Goal: Communication & Community: Answer question/provide support

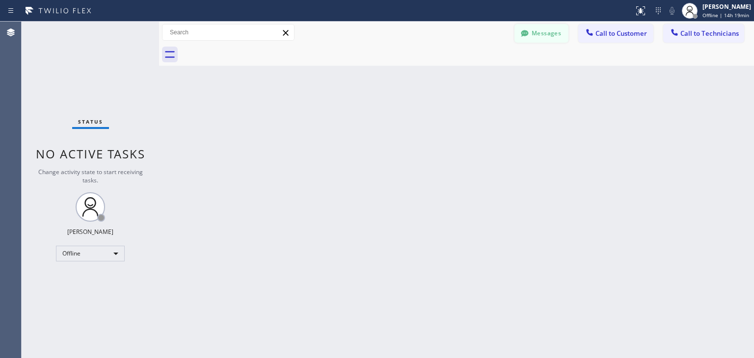
click at [554, 33] on button "Messages" at bounding box center [541, 33] width 54 height 19
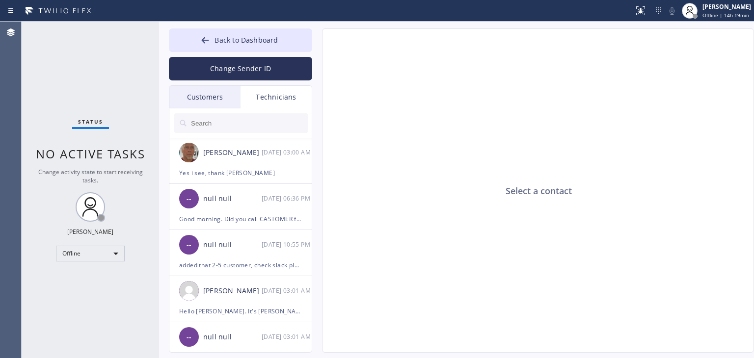
click at [202, 100] on div "Customers" at bounding box center [204, 97] width 71 height 23
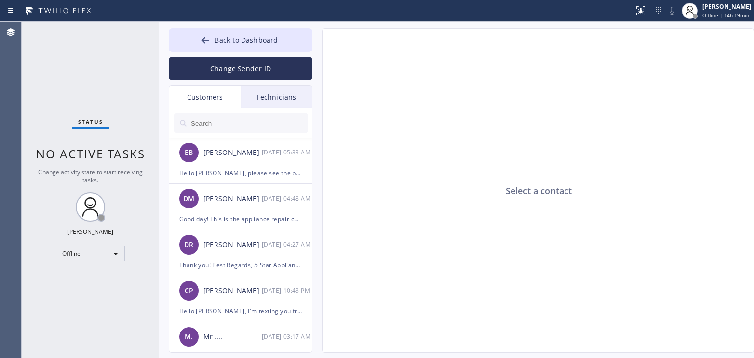
click at [239, 130] on input "text" at bounding box center [249, 123] width 118 height 20
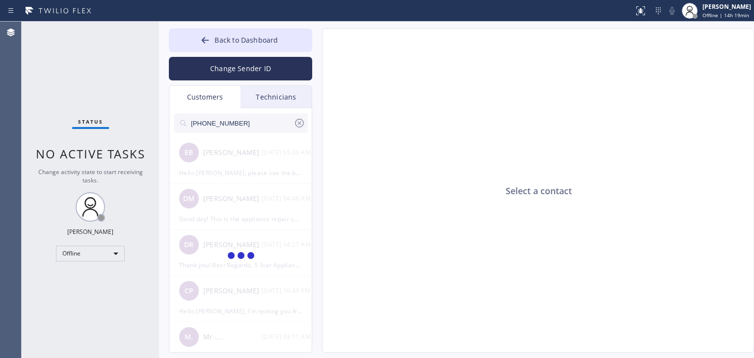
click at [253, 126] on input "[PHONE_NUMBER]" at bounding box center [242, 123] width 104 height 20
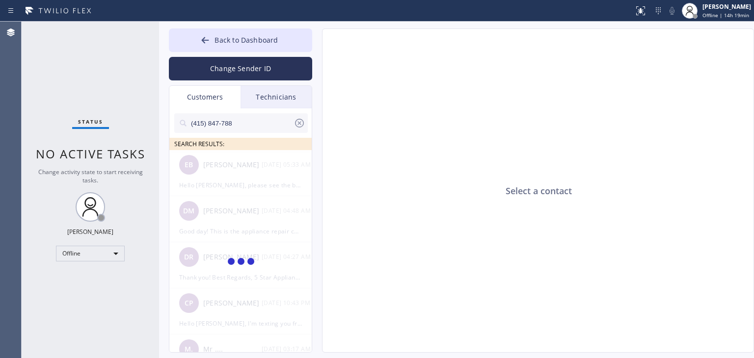
click at [253, 126] on input "(415) 847-788" at bounding box center [242, 123] width 104 height 20
type input "(415) 847-788"
click at [269, 181] on li "[PERSON_NAME] --:--" at bounding box center [240, 173] width 143 height 46
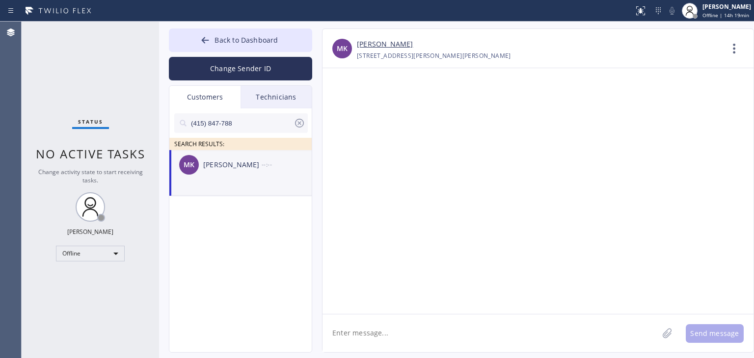
click at [407, 324] on textarea at bounding box center [490, 334] width 336 height 38
paste textarea "This is the appliance repair company. Unfortunately our phone rep made a mistak…"
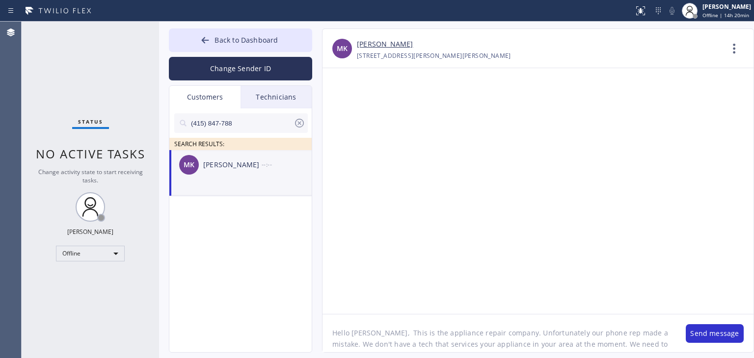
scroll to position [8, 0]
type textarea "Hello [PERSON_NAME], This is the appliance repair company. Unfortunately our ph…"
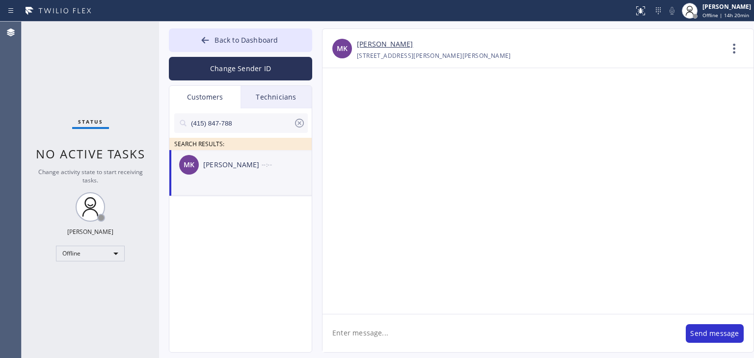
scroll to position [0, 0]
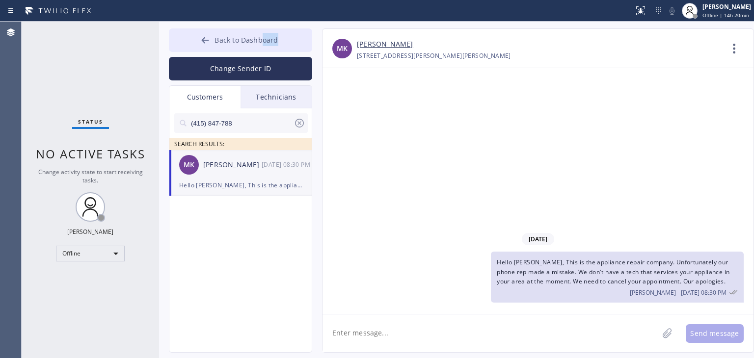
drag, startPoint x: 265, startPoint y: 52, endPoint x: 261, endPoint y: 41, distance: 11.8
click at [261, 41] on div "Back to Dashboard Change Sender ID Customers Technicians (415) 847-788 SEARCH R…" at bounding box center [240, 190] width 143 height 324
click at [261, 41] on span "Back to Dashboard" at bounding box center [245, 39] width 63 height 9
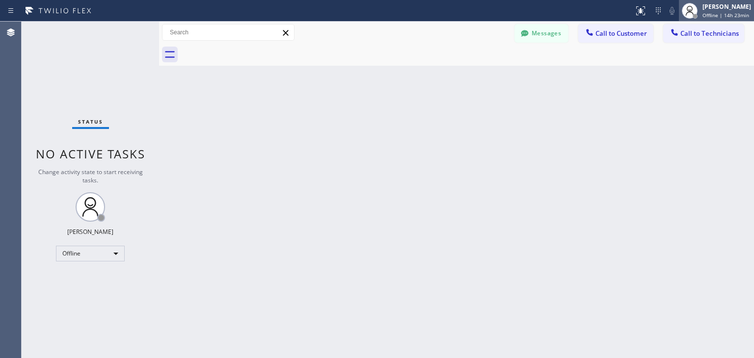
drag, startPoint x: 715, startPoint y: 27, endPoint x: 707, endPoint y: 10, distance: 18.7
click at [707, 10] on div "Status report No issues detected If you experience an issue, please download th…" at bounding box center [377, 179] width 754 height 358
click at [707, 10] on div "[PERSON_NAME] Offline | 14h 23min" at bounding box center [727, 10] width 54 height 17
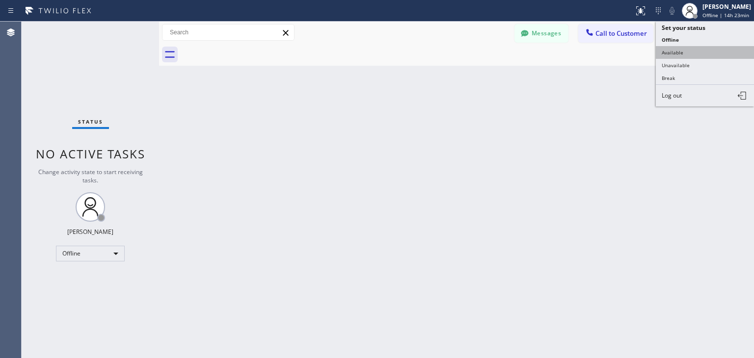
click at [699, 47] on button "Available" at bounding box center [705, 52] width 98 height 13
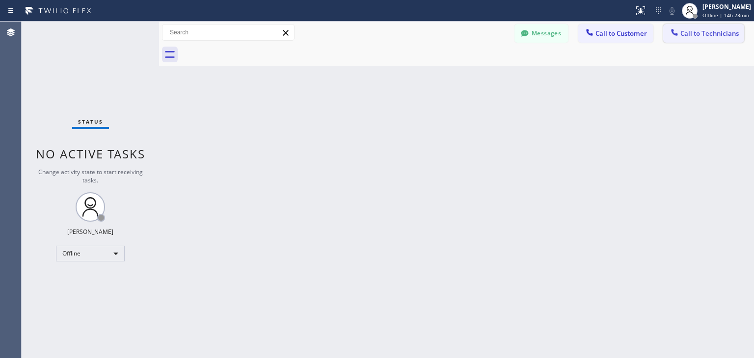
click at [706, 30] on span "Call to Technicians" at bounding box center [709, 33] width 58 height 9
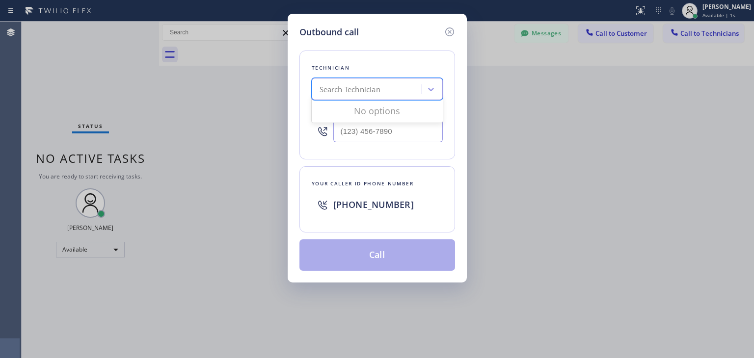
click at [336, 95] on div "Search Technician" at bounding box center [368, 89] width 107 height 17
type input "[PERSON_NAME]"
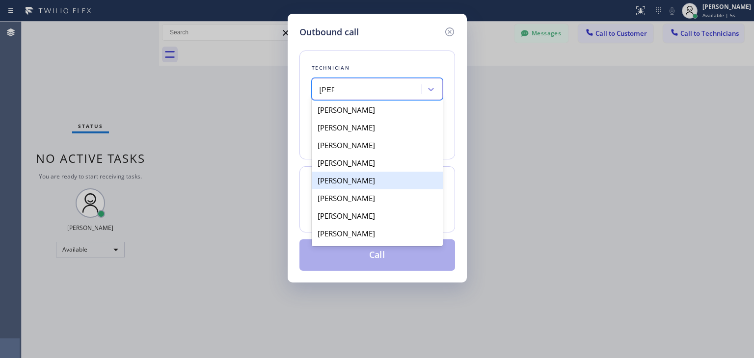
scroll to position [16, 0]
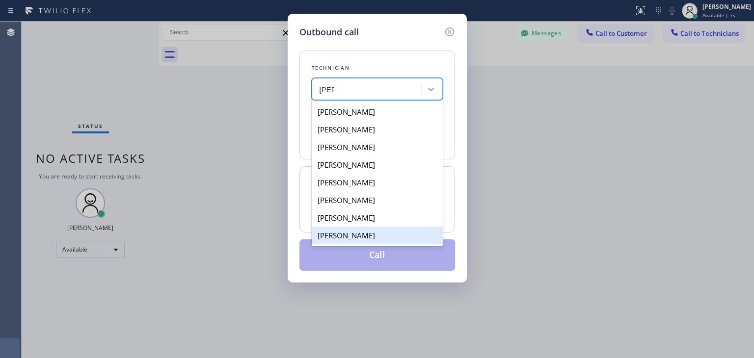
click at [402, 228] on div "[PERSON_NAME]" at bounding box center [377, 236] width 131 height 18
type input "[PHONE_NUMBER]"
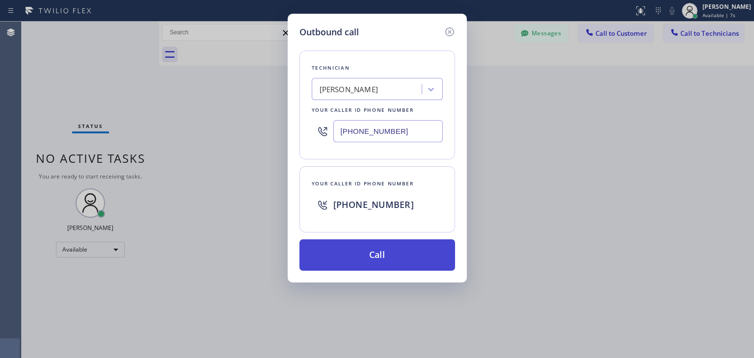
drag, startPoint x: 408, startPoint y: 273, endPoint x: 418, endPoint y: 256, distance: 20.5
click at [418, 256] on div "Outbound call Technician [PERSON_NAME] Your caller id phone number [PHONE_NUMBE…" at bounding box center [377, 148] width 179 height 269
click at [418, 256] on button "Call" at bounding box center [377, 255] width 156 height 31
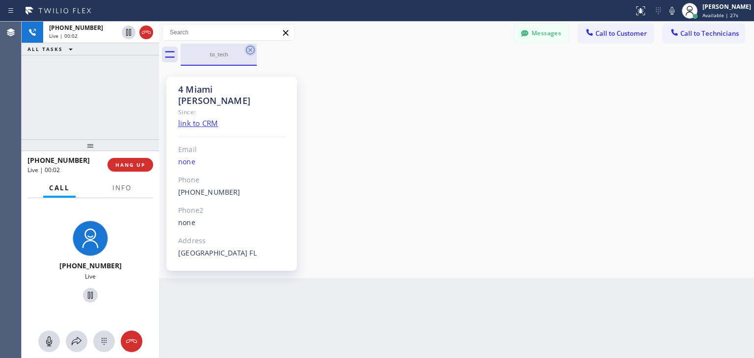
click at [249, 52] on icon at bounding box center [250, 50] width 12 height 12
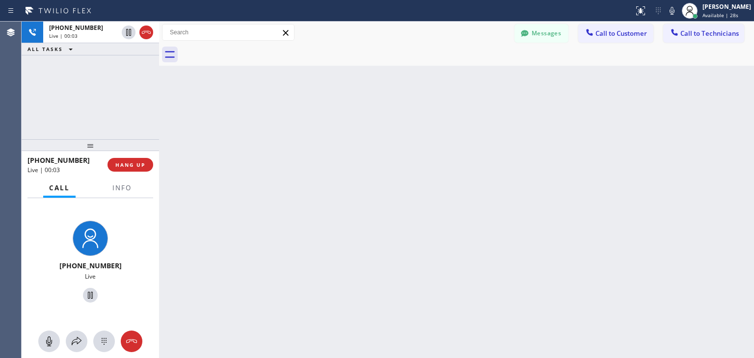
click at [249, 52] on div at bounding box center [467, 55] width 573 height 22
click at [142, 167] on span "HANG UP" at bounding box center [130, 164] width 30 height 7
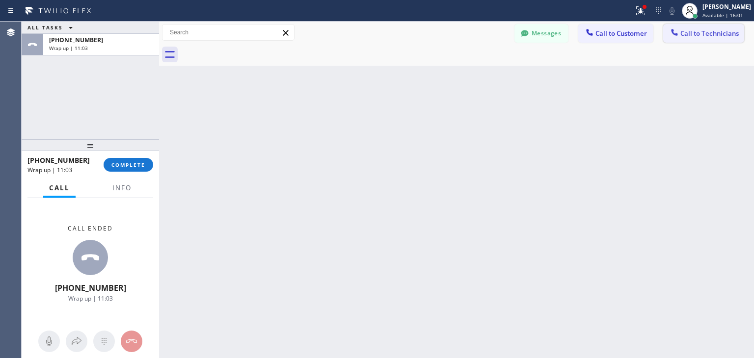
click at [724, 35] on span "Call to Technicians" at bounding box center [709, 33] width 58 height 9
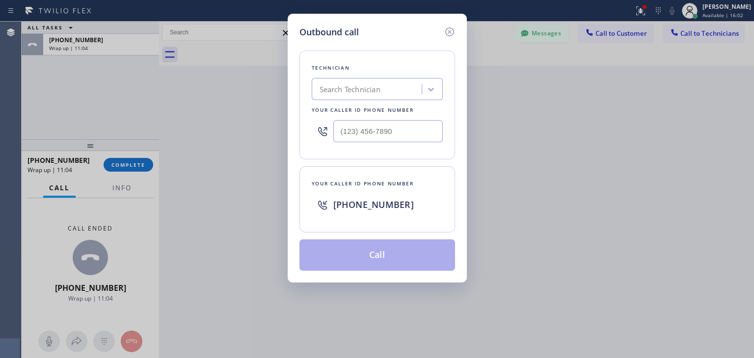
click at [389, 97] on div "Search Technician" at bounding box center [368, 89] width 107 height 17
type input "ь"
type input "magomed"
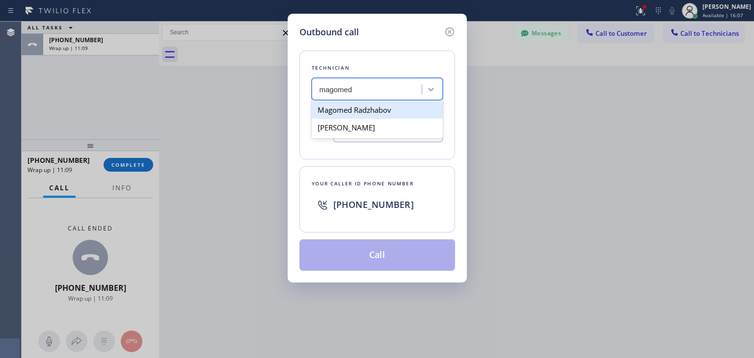
click at [397, 112] on div "Magomed Radzhabov" at bounding box center [377, 110] width 131 height 18
type input "[PHONE_NUMBER]"
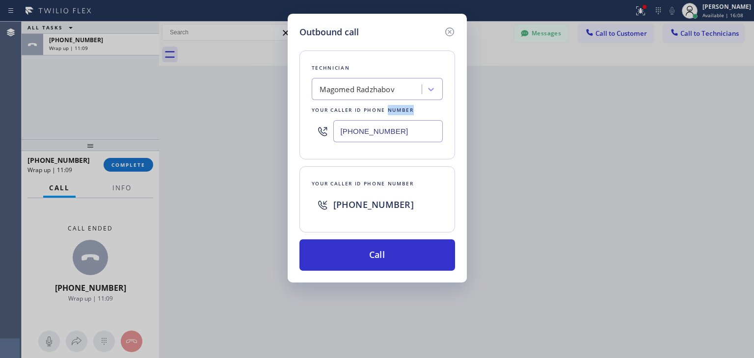
click at [397, 112] on div "Your caller id phone number" at bounding box center [377, 110] width 131 height 10
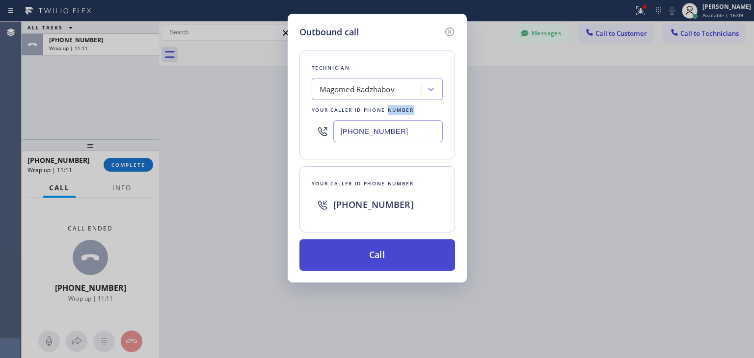
click at [404, 248] on button "Call" at bounding box center [377, 255] width 156 height 31
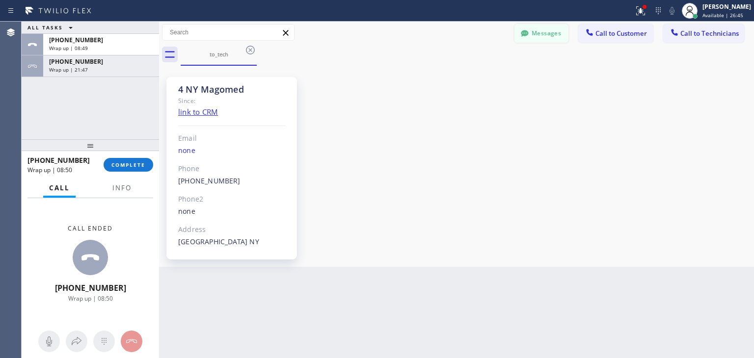
click at [537, 32] on button "Messages" at bounding box center [541, 33] width 54 height 19
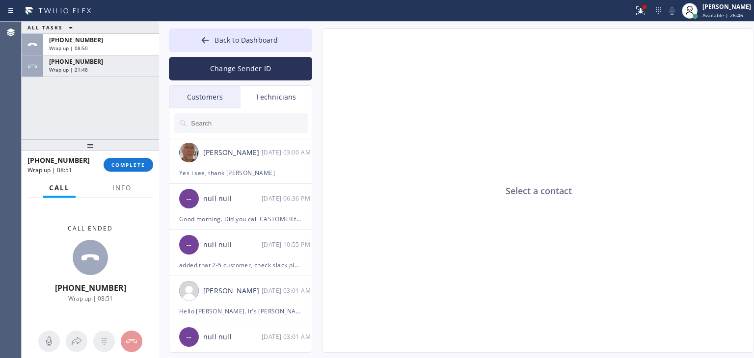
click at [204, 100] on div "Customers" at bounding box center [204, 97] width 71 height 23
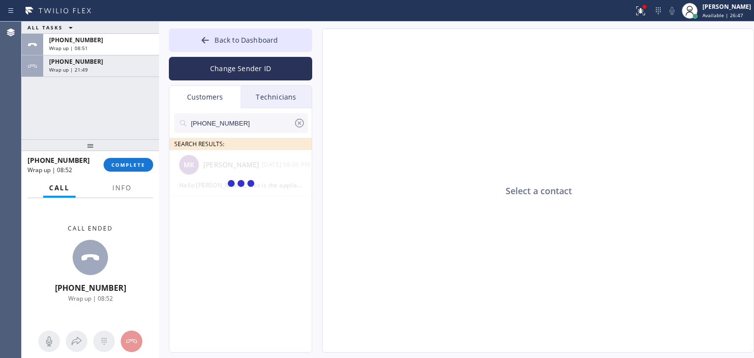
click at [226, 114] on input "[PHONE_NUMBER]" at bounding box center [242, 123] width 104 height 20
paste input "305) 562-4537"
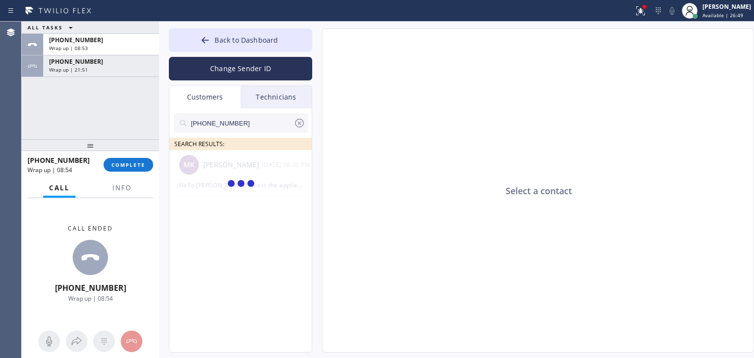
type input "[PHONE_NUMBER]"
click at [226, 114] on input "(305) 562-453_" at bounding box center [242, 123] width 104 height 20
click at [244, 122] on input "(305) 562-453" at bounding box center [242, 123] width 104 height 20
type input "(305) 562-453"
click at [238, 183] on span at bounding box center [240, 185] width 29 height 12
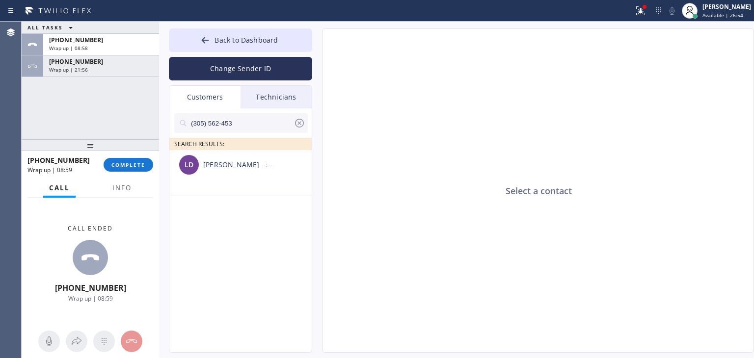
click at [254, 179] on li "LD [PERSON_NAME] --:--" at bounding box center [240, 173] width 143 height 46
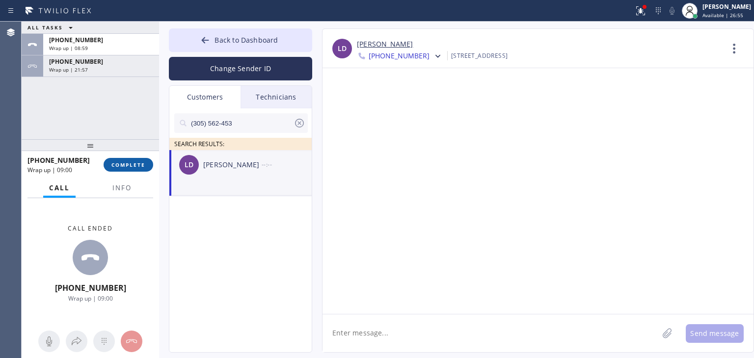
click at [107, 163] on button "COMPLETE" at bounding box center [129, 165] width 50 height 14
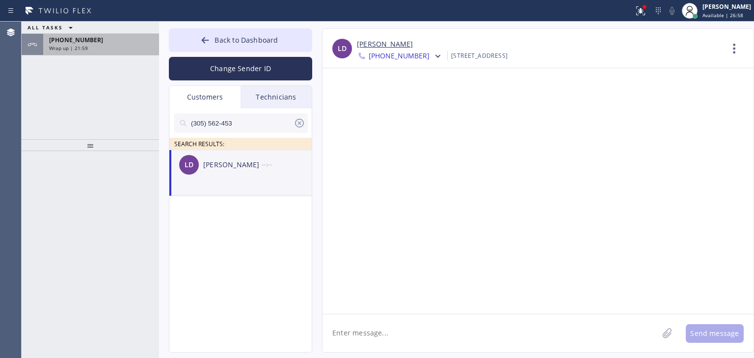
click at [136, 50] on div "Wrap up | 21:59" at bounding box center [101, 48] width 104 height 7
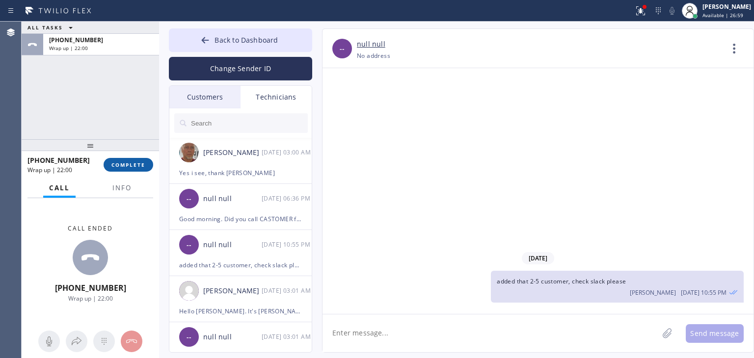
click at [141, 160] on button "COMPLETE" at bounding box center [129, 165] width 50 height 14
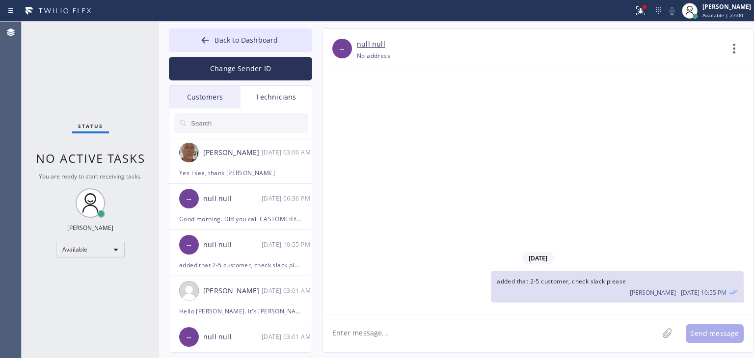
click at [204, 107] on div "Customers" at bounding box center [204, 97] width 71 height 23
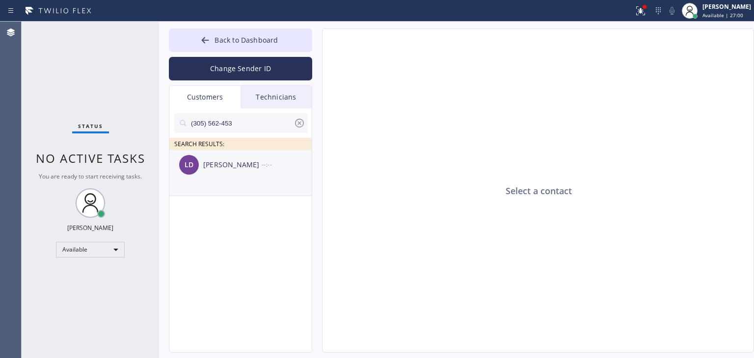
click at [265, 181] on li "LD [PERSON_NAME] --:--" at bounding box center [240, 173] width 143 height 46
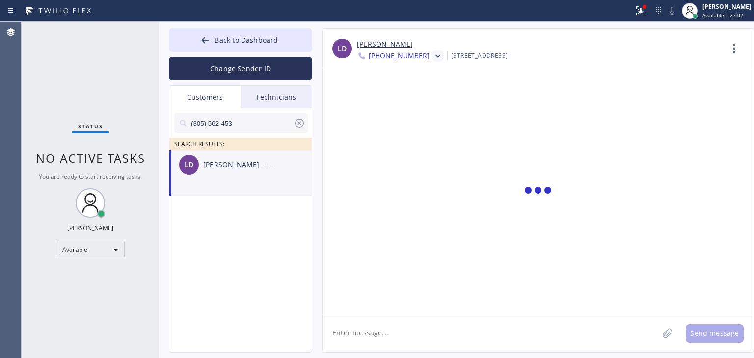
click at [433, 53] on icon at bounding box center [438, 57] width 10 height 10
click at [451, 250] on div at bounding box center [537, 191] width 431 height 246
click at [428, 329] on textarea at bounding box center [490, 334] width 336 height 38
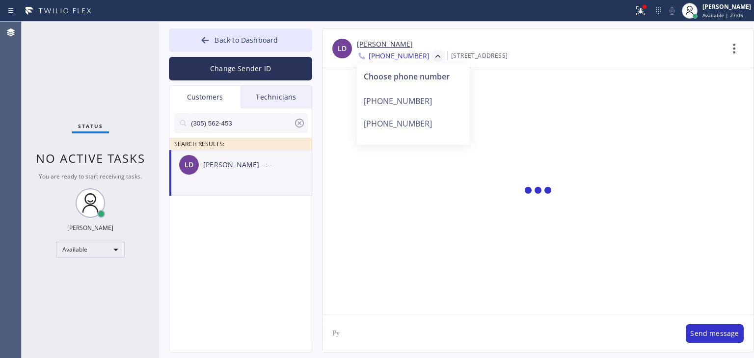
type textarea "Р"
paste textarea "South Miami Appliance Repair"
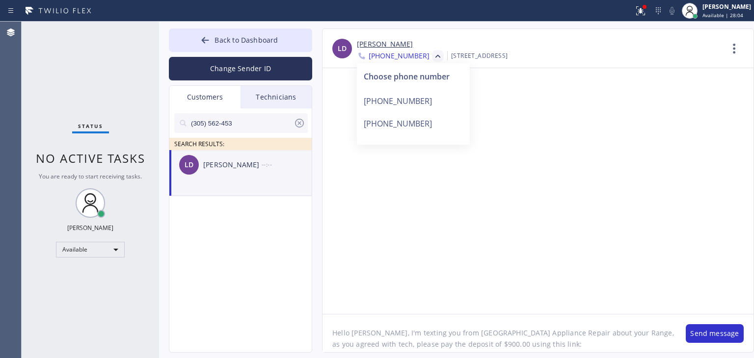
paste textarea "[URL][DOMAIN_NAME]"
drag, startPoint x: 477, startPoint y: 348, endPoint x: 715, endPoint y: 297, distance: 243.9
click at [715, 297] on div "LD [PERSON_NAME] [PHONE_NUMBER] Choose phone number [PHONE_NUMBER] [PHONE_NUMBE…" at bounding box center [538, 190] width 432 height 324
click at [586, 201] on div at bounding box center [537, 191] width 431 height 246
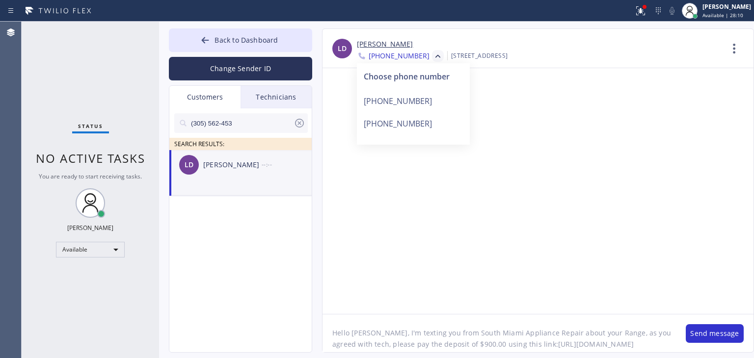
click at [612, 346] on textarea "Hello [PERSON_NAME], I'm texting you from South Miami Appliance Repair about yo…" at bounding box center [498, 334] width 353 height 38
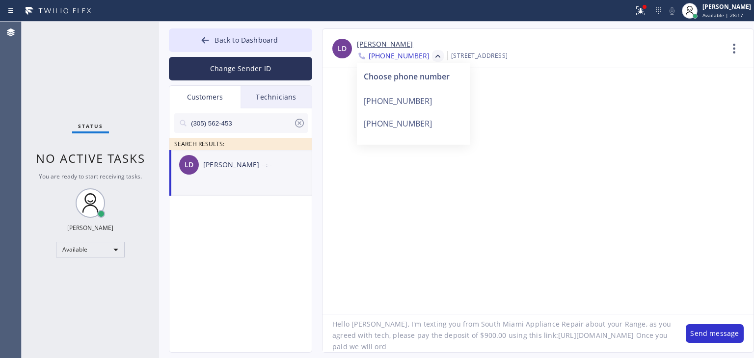
scroll to position [20, 0]
click at [510, 349] on textarea "Hello [PERSON_NAME], I'm texting you from South Miami Appliance Repair about yo…" at bounding box center [498, 334] width 353 height 38
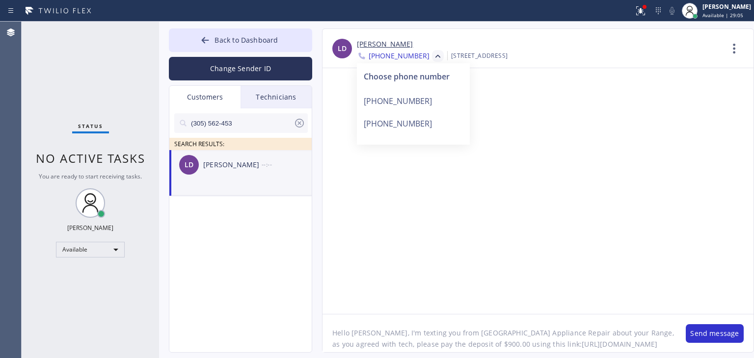
drag, startPoint x: 439, startPoint y: 331, endPoint x: 538, endPoint y: 332, distance: 99.2
click at [538, 332] on textarea "Hello [PERSON_NAME], I'm texting you from [GEOGRAPHIC_DATA] Appliance Repair ab…" at bounding box center [498, 334] width 353 height 38
click at [507, 353] on div "Back to Dashboard Change Sender ID Customers Technicians (305) 562-453 SEARCH R…" at bounding box center [456, 190] width 595 height 337
click at [512, 348] on textarea "Hello [PERSON_NAME], I'm texting you from [GEOGRAPHIC_DATA] Appliance Repair ab…" at bounding box center [498, 334] width 353 height 38
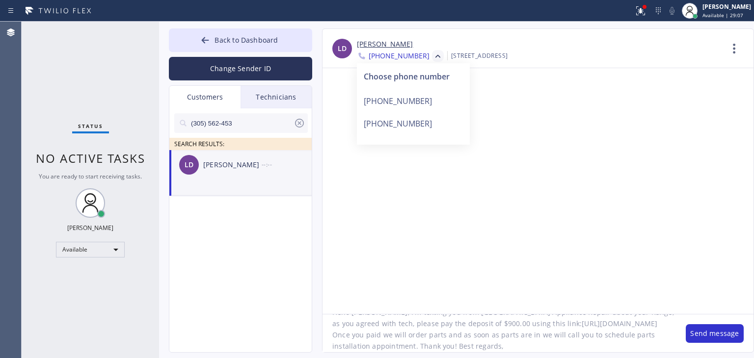
paste textarea "South Miami Appliance Repair"
type textarea "Hello [PERSON_NAME], I'm texting you from [GEOGRAPHIC_DATA] Appliance Repair ab…"
click at [692, 338] on button "Send message" at bounding box center [715, 333] width 58 height 19
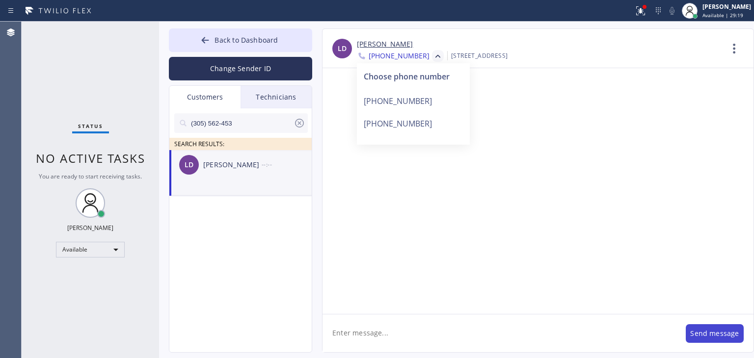
scroll to position [0, 0]
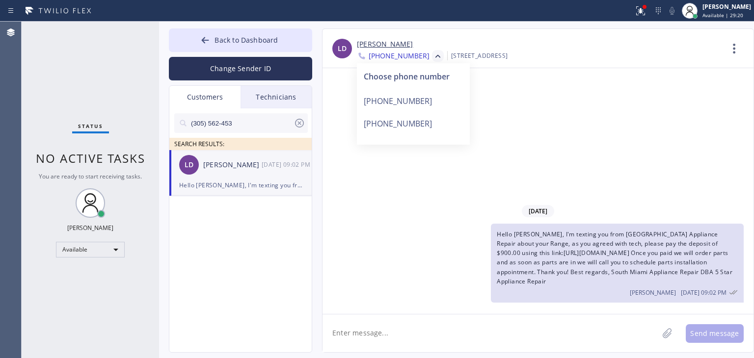
click at [568, 263] on span "Hello [PERSON_NAME], I'm texting you from [GEOGRAPHIC_DATA] Appliance Repair ab…" at bounding box center [615, 257] width 236 height 55
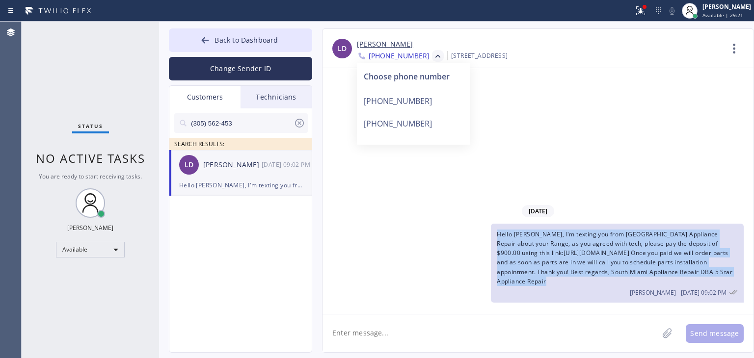
click at [568, 263] on span "Hello [PERSON_NAME], I'm texting you from [GEOGRAPHIC_DATA] Appliance Repair ab…" at bounding box center [615, 257] width 236 height 55
copy span "Hello [PERSON_NAME], I'm texting you from [GEOGRAPHIC_DATA] Appliance Repair ab…"
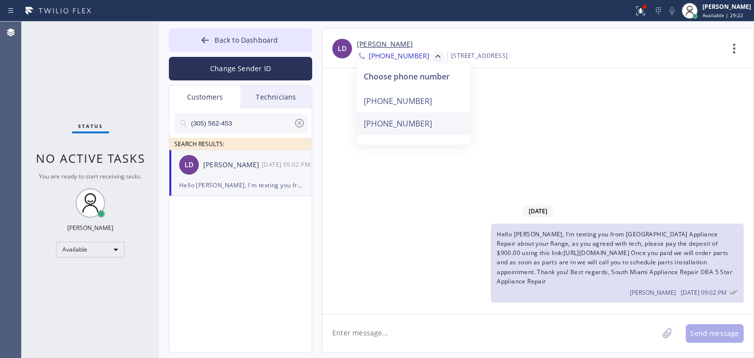
click at [436, 126] on div "[PHONE_NUMBER]" at bounding box center [413, 123] width 113 height 23
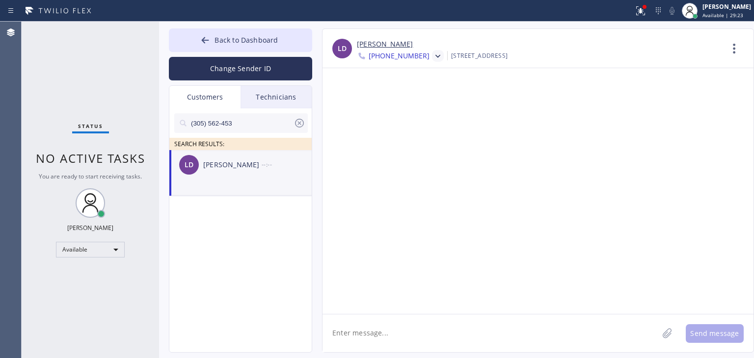
paste textarea "Hello [PERSON_NAME], I'm texting you from [GEOGRAPHIC_DATA] Appliance Repair ab…"
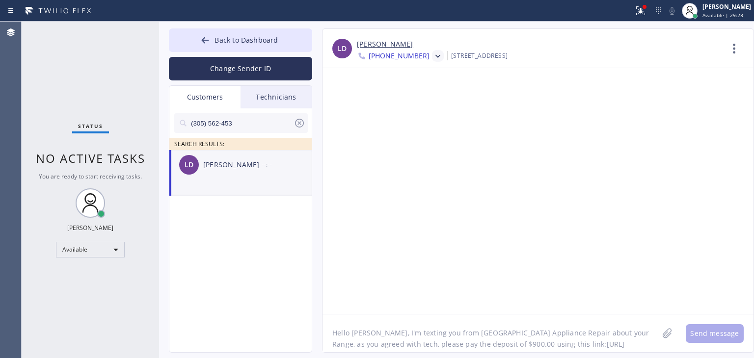
click at [472, 349] on textarea "Hello [PERSON_NAME], I'm texting you from [GEOGRAPHIC_DATA] Appliance Repair ab…" at bounding box center [490, 334] width 336 height 38
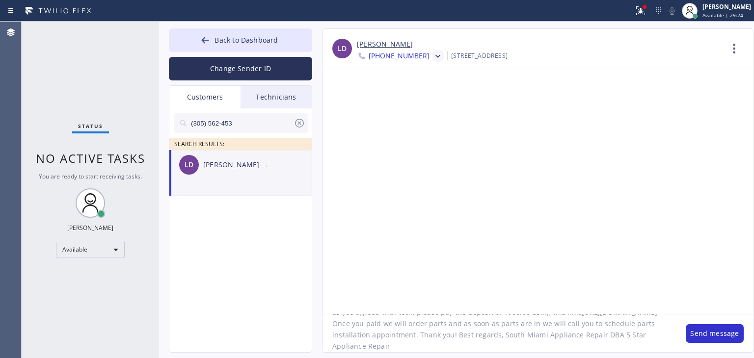
type textarea "Hello [PERSON_NAME], I'm texting you from [GEOGRAPHIC_DATA] Appliance Repair ab…"
click at [707, 343] on div "Hello [PERSON_NAME], I'm texting you from [GEOGRAPHIC_DATA] Appliance Repair ab…" at bounding box center [537, 333] width 431 height 38
click at [709, 342] on button "Send message" at bounding box center [715, 333] width 58 height 19
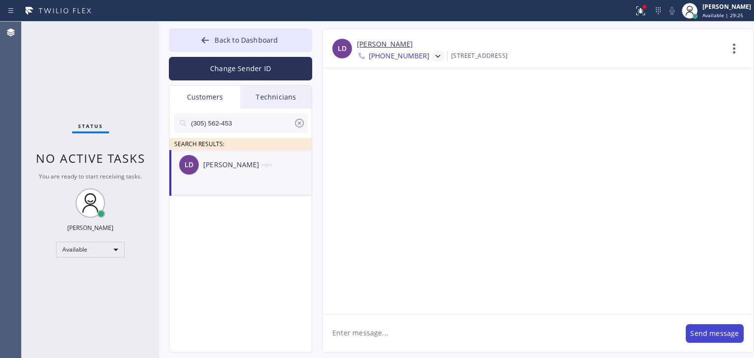
scroll to position [0, 0]
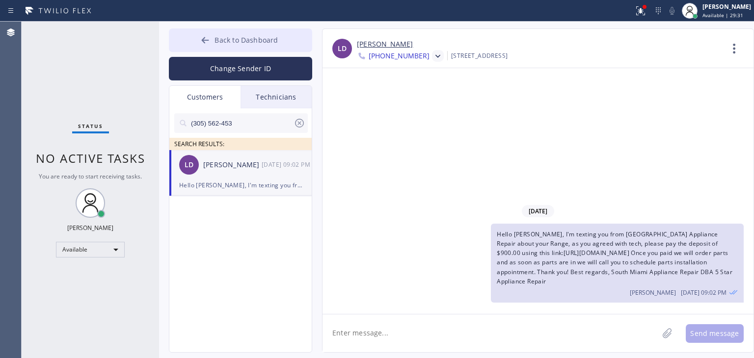
click at [301, 38] on button "Back to Dashboard" at bounding box center [240, 40] width 143 height 24
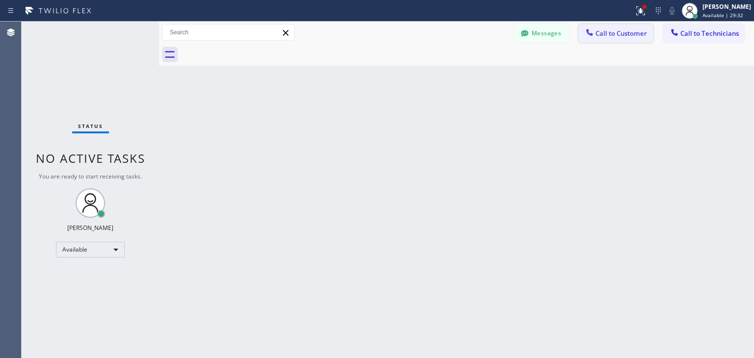
click at [611, 32] on span "Call to Customer" at bounding box center [621, 33] width 52 height 9
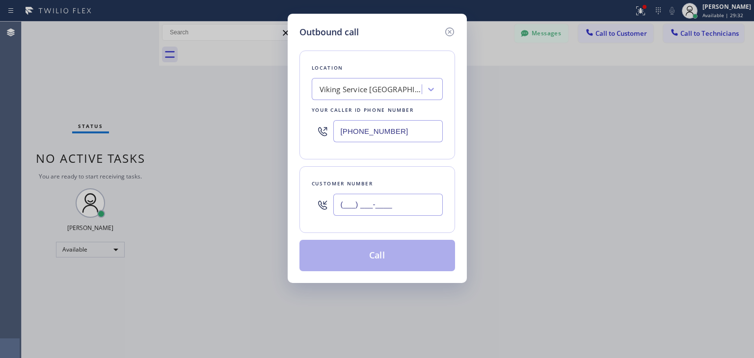
paste input "305) 562-4537"
click at [378, 212] on input "(___) ___-____" at bounding box center [387, 205] width 109 height 22
type input "[PHONE_NUMBER]"
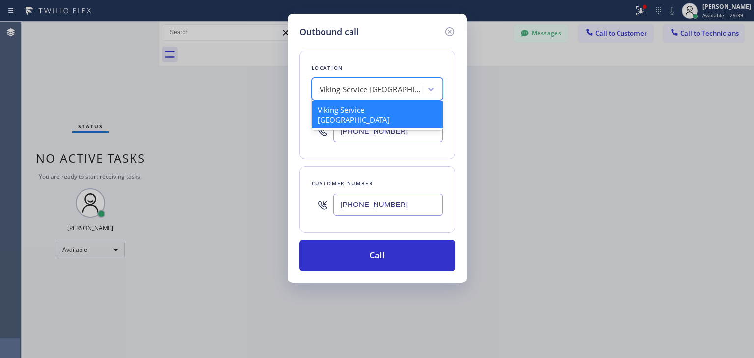
click at [386, 86] on div "Viking Service [GEOGRAPHIC_DATA]" at bounding box center [368, 89] width 107 height 17
paste input "South Miami Appliance Repair"
type input "South Miami Appliance Repair"
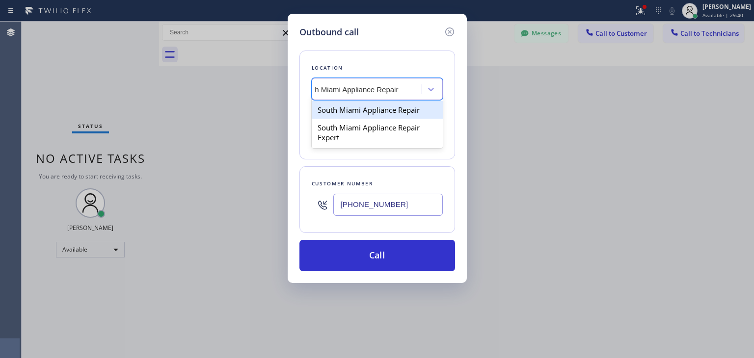
click at [393, 105] on div "South Miami Appliance Repair" at bounding box center [377, 110] width 131 height 18
type input "[PHONE_NUMBER]"
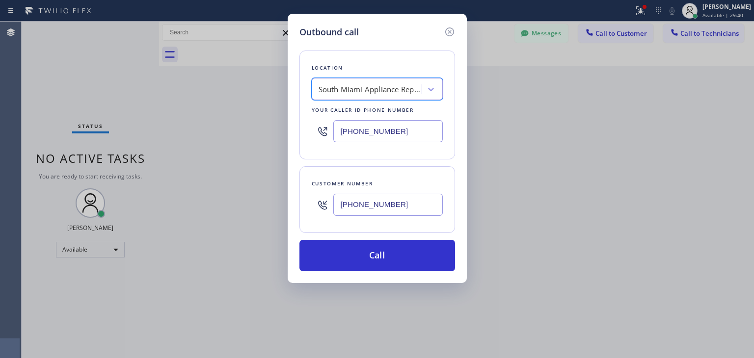
scroll to position [0, 0]
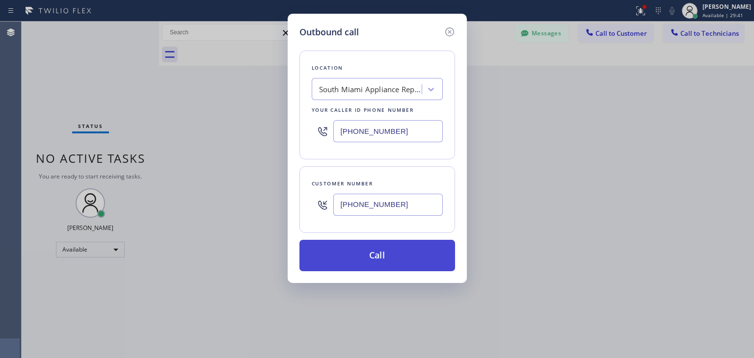
click at [399, 245] on button "Call" at bounding box center [377, 255] width 156 height 31
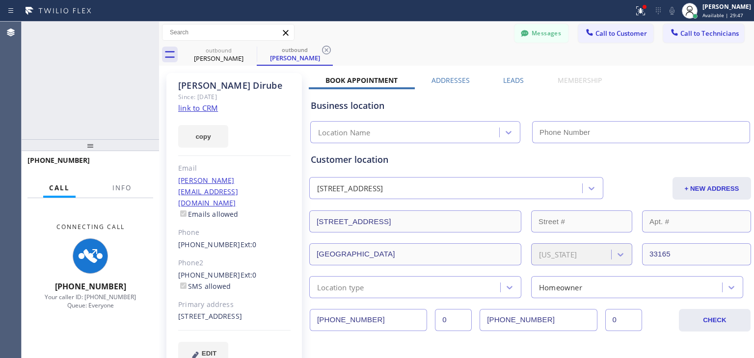
type input "[PHONE_NUMBER]"
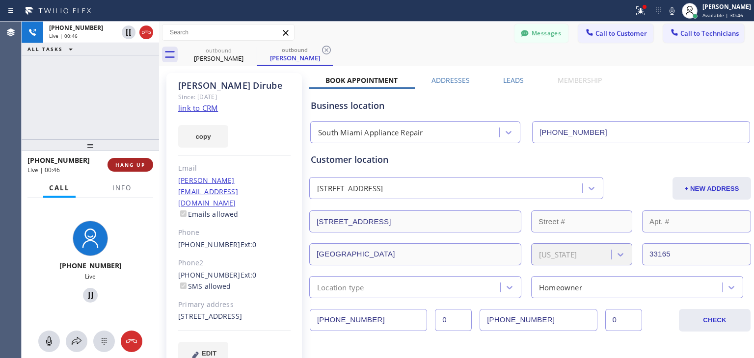
drag, startPoint x: 121, startPoint y: 158, endPoint x: 124, endPoint y: 162, distance: 5.7
click at [124, 162] on div "[PHONE_NUMBER] Live | 00:46 HANG UP" at bounding box center [90, 165] width 126 height 26
click at [124, 162] on span "HANG UP" at bounding box center [130, 164] width 30 height 7
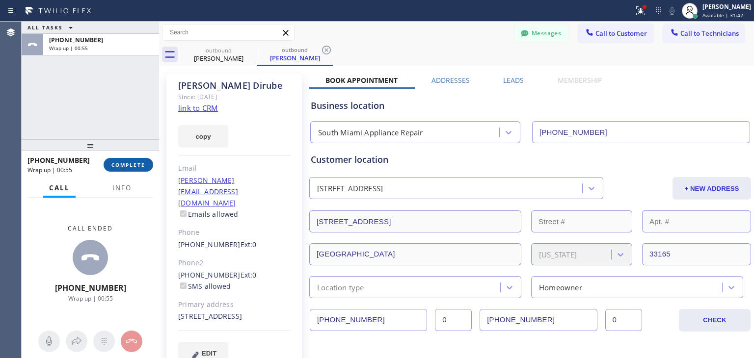
click at [122, 167] on span "COMPLETE" at bounding box center [128, 164] width 34 height 7
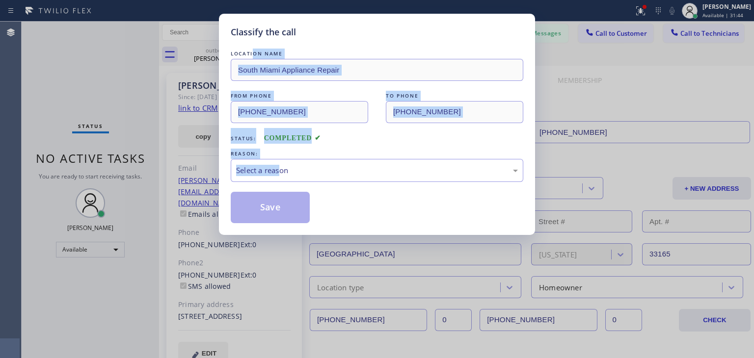
drag, startPoint x: 256, startPoint y: 51, endPoint x: 285, endPoint y: 184, distance: 136.0
click at [285, 184] on div "LOCATION NAME [GEOGRAPHIC_DATA] Appliance Repair FROM PHONE [PHONE_NUMBER] TO P…" at bounding box center [377, 136] width 293 height 175
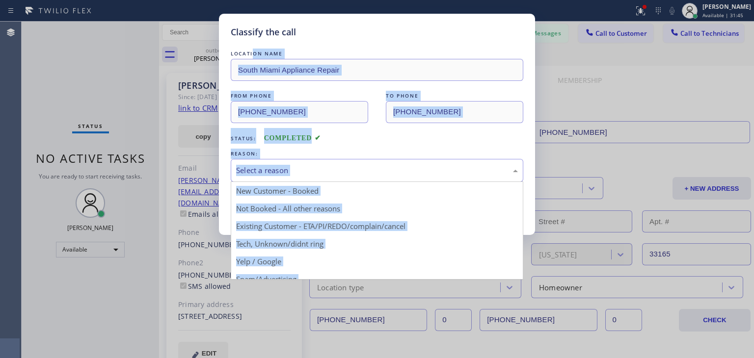
click at [325, 165] on div "Select a reason" at bounding box center [377, 170] width 282 height 11
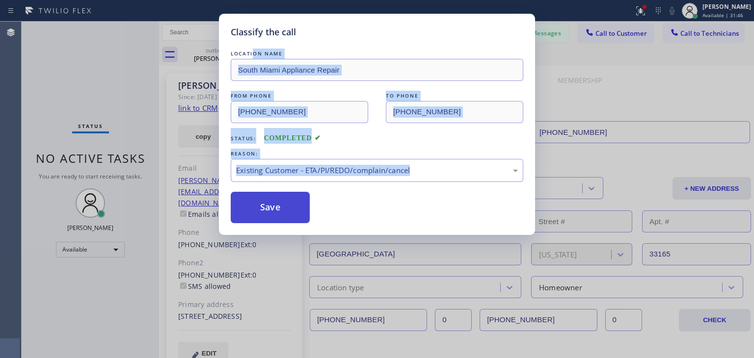
click at [280, 215] on button "Save" at bounding box center [270, 207] width 79 height 31
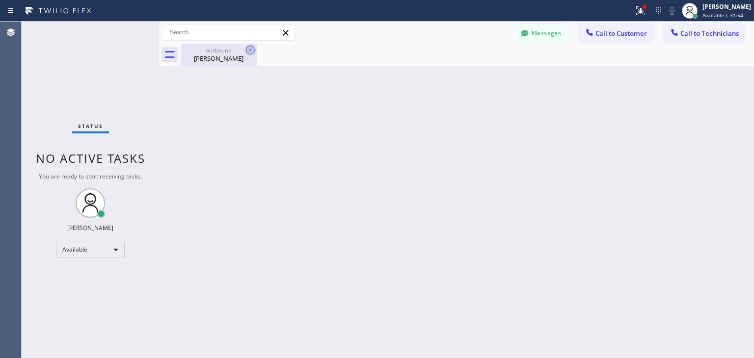
click at [247, 50] on icon at bounding box center [250, 50] width 12 height 12
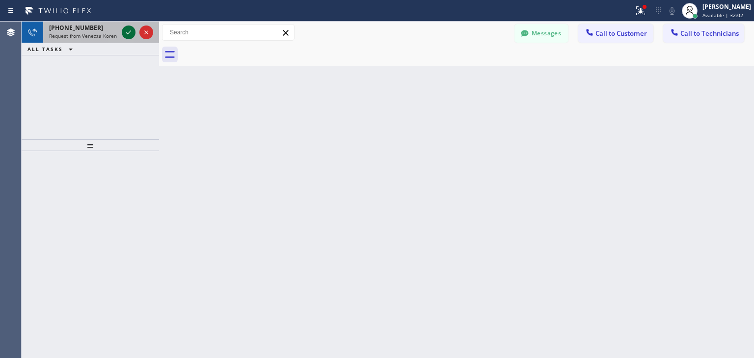
click at [127, 33] on icon at bounding box center [128, 32] width 5 height 4
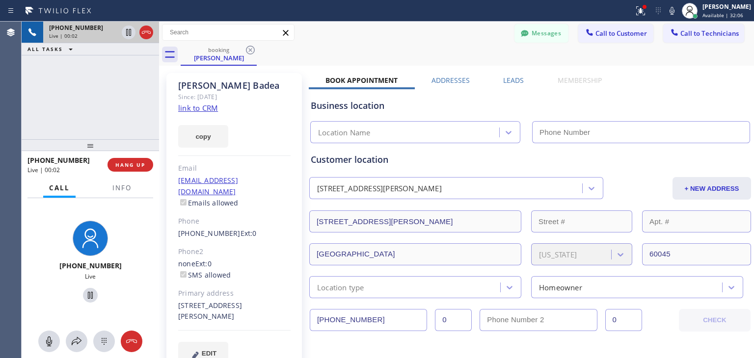
type input "[PHONE_NUMBER]"
click at [253, 51] on icon at bounding box center [250, 50] width 12 height 12
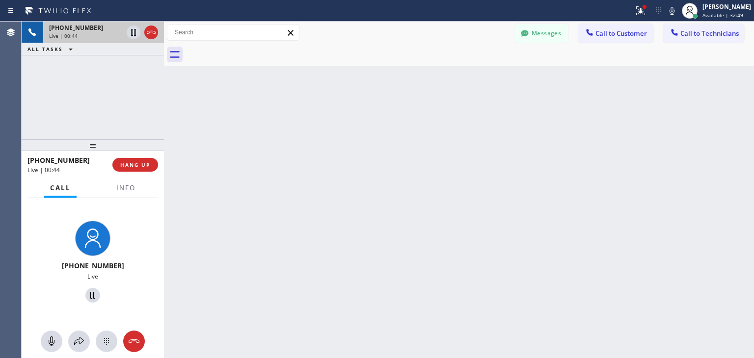
drag, startPoint x: 157, startPoint y: 99, endPoint x: 162, endPoint y: 101, distance: 5.3
click at [164, 101] on div at bounding box center [164, 190] width 0 height 337
click at [164, 97] on div at bounding box center [164, 190] width 0 height 337
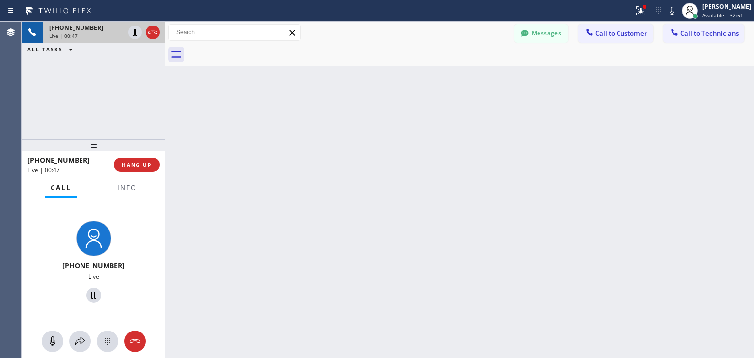
click at [165, 97] on div at bounding box center [165, 190] width 0 height 337
click at [166, 125] on div at bounding box center [166, 190] width 0 height 337
click at [548, 39] on button "Messages" at bounding box center [541, 33] width 54 height 19
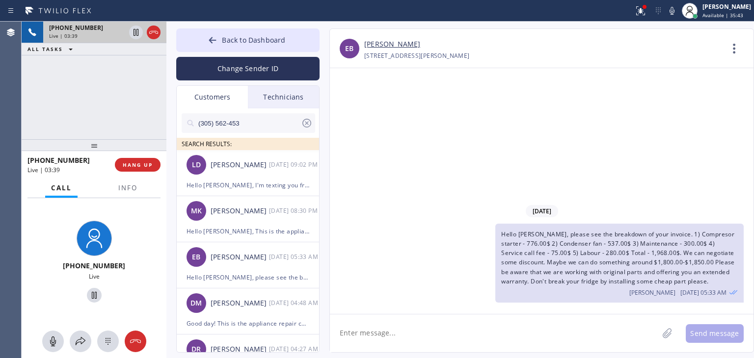
click at [567, 321] on textarea at bounding box center [494, 334] width 328 height 38
click at [142, 162] on span "HANG UP" at bounding box center [138, 164] width 30 height 7
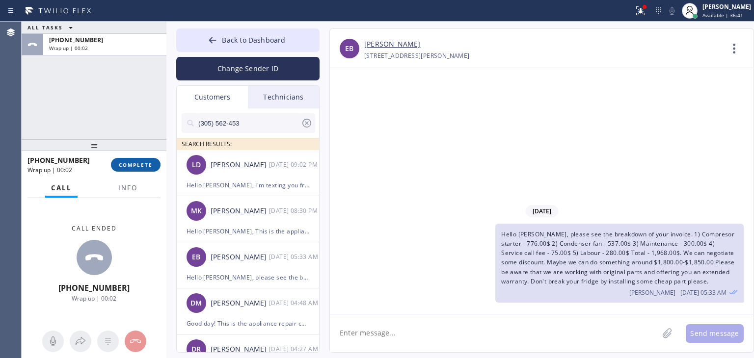
click at [142, 162] on span "COMPLETE" at bounding box center [136, 164] width 34 height 7
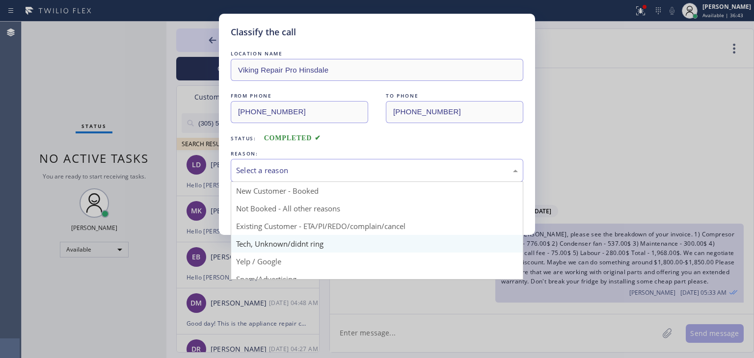
drag, startPoint x: 441, startPoint y: 174, endPoint x: 404, endPoint y: 239, distance: 74.7
click at [404, 182] on div "Select a reason New Customer - Booked Not Booked - All other reasons Existing C…" at bounding box center [377, 170] width 293 height 23
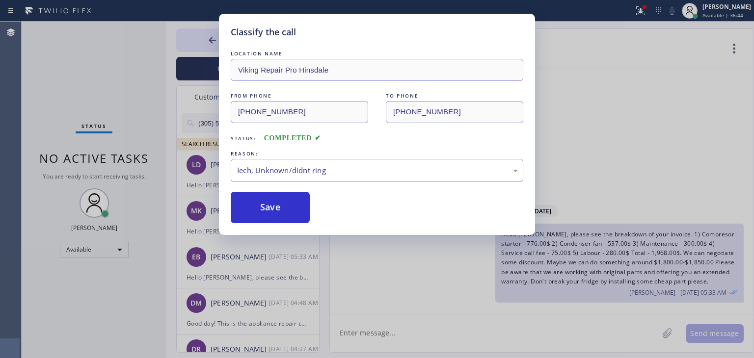
drag, startPoint x: 408, startPoint y: 234, endPoint x: 358, endPoint y: 183, distance: 71.8
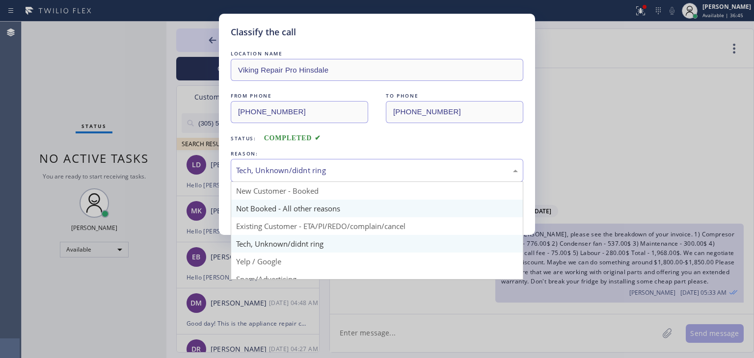
drag, startPoint x: 381, startPoint y: 160, endPoint x: 363, endPoint y: 214, distance: 57.9
click at [363, 182] on div "Tech, Unknown/didnt ring New Customer - Booked Not Booked - All other reasons E…" at bounding box center [377, 170] width 293 height 23
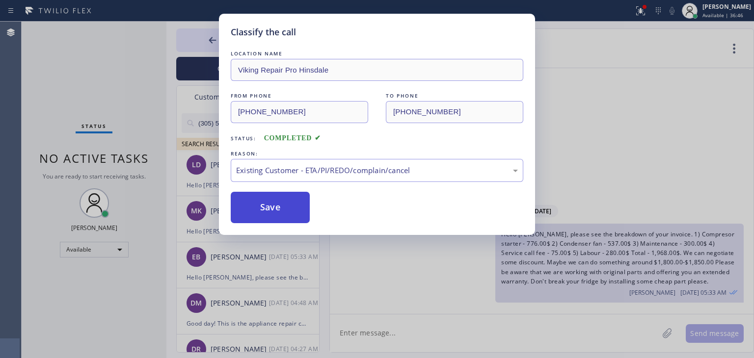
click at [257, 201] on button "Save" at bounding box center [270, 207] width 79 height 31
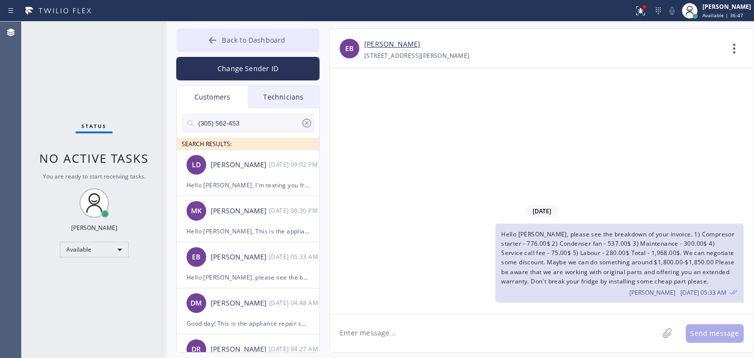
click at [209, 42] on icon at bounding box center [213, 40] width 10 height 10
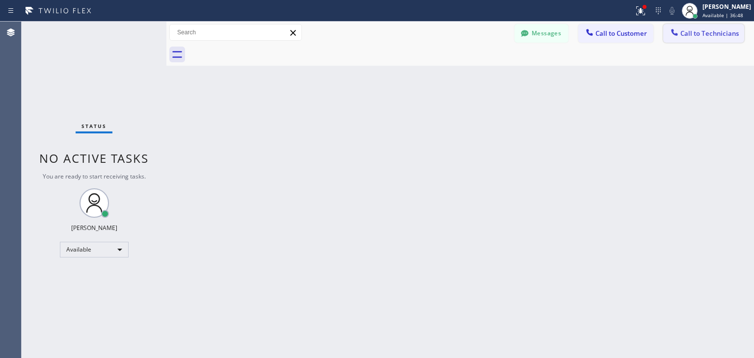
click at [713, 39] on button "Call to Technicians" at bounding box center [703, 33] width 81 height 19
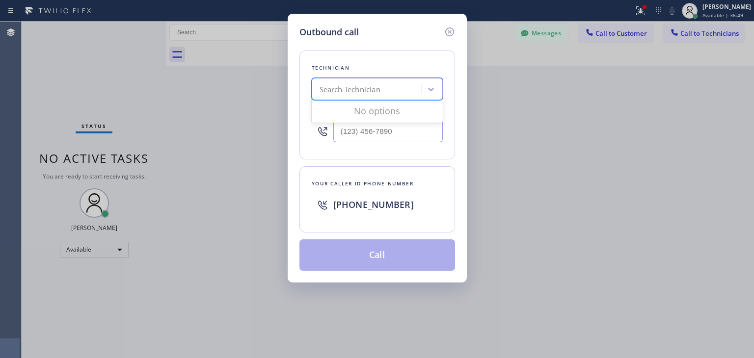
click at [412, 90] on div "Search Technician" at bounding box center [368, 89] width 107 height 17
type input "ibragim"
click at [406, 114] on div "[PERSON_NAME]" at bounding box center [377, 110] width 131 height 18
type input "[PHONE_NUMBER]"
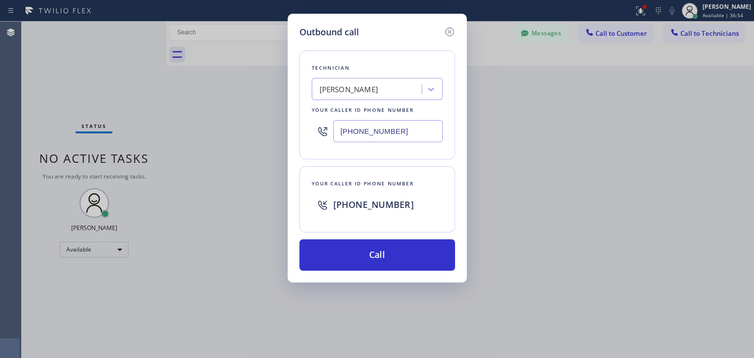
click at [385, 272] on div "Outbound call Technician [PERSON_NAME][GEOGRAPHIC_DATA] Your caller id phone nu…" at bounding box center [377, 148] width 179 height 269
click at [388, 270] on div "Outbound call Technician [PERSON_NAME][GEOGRAPHIC_DATA] Your caller id phone nu…" at bounding box center [377, 148] width 179 height 269
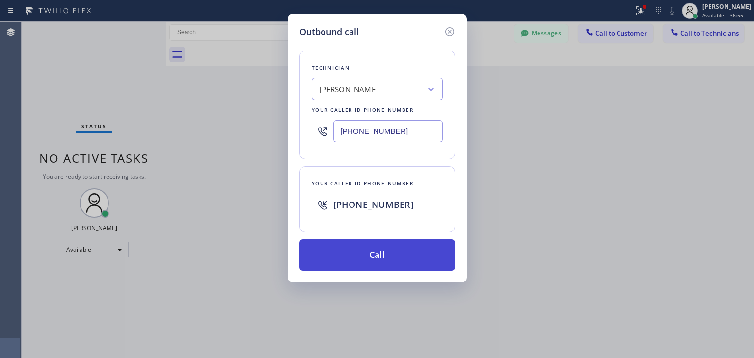
click at [406, 260] on button "Call" at bounding box center [377, 255] width 156 height 31
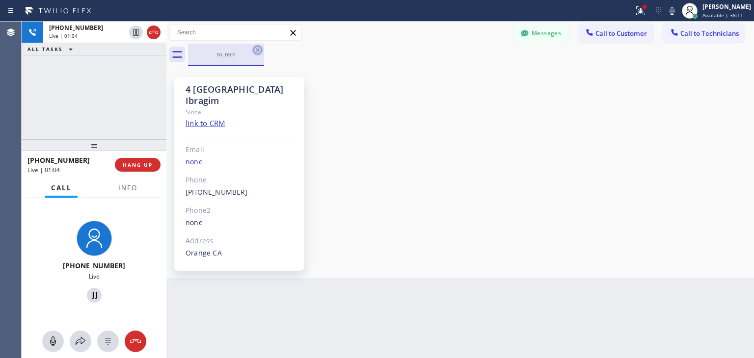
click at [260, 55] on icon at bounding box center [258, 50] width 12 height 12
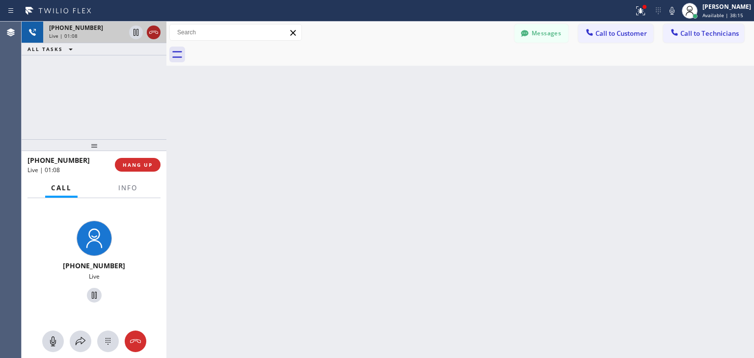
click at [154, 35] on icon at bounding box center [154, 33] width 12 height 12
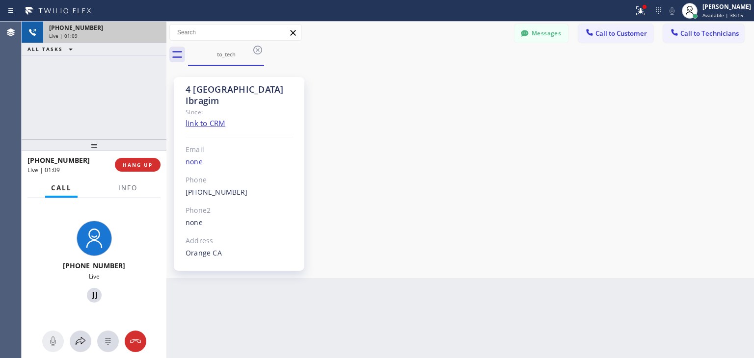
click at [154, 35] on div "Live | 01:09" at bounding box center [104, 35] width 111 height 7
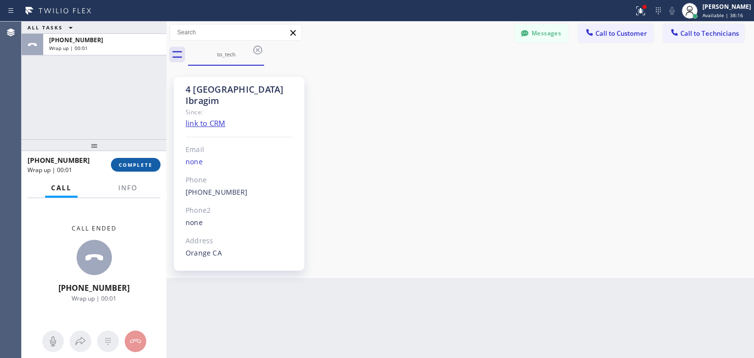
drag, startPoint x: 154, startPoint y: 35, endPoint x: 124, endPoint y: 170, distance: 137.8
click at [124, 170] on button "COMPLETE" at bounding box center [136, 165] width 50 height 14
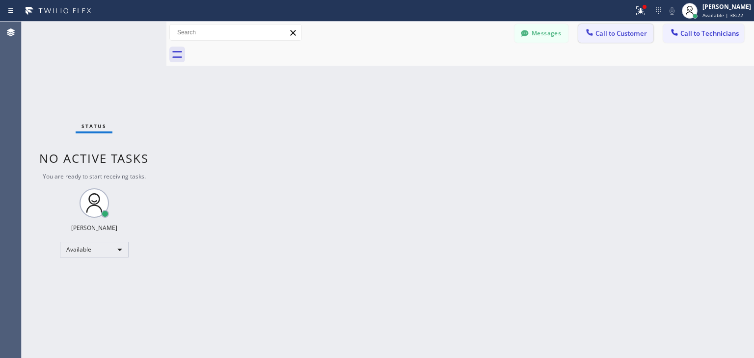
click at [603, 37] on span "Call to Customer" at bounding box center [621, 33] width 52 height 9
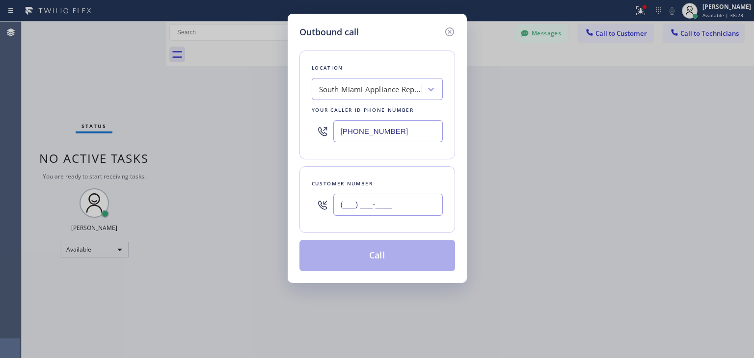
paste input "847) 810-9194"
click at [359, 211] on input "[PHONE_NUMBER]" at bounding box center [387, 205] width 109 height 22
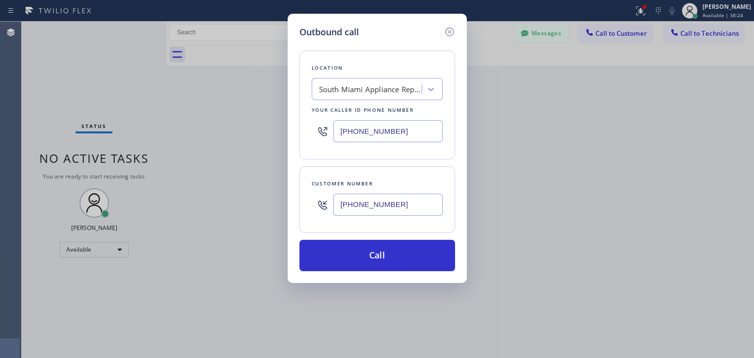
type input "[PHONE_NUMBER]"
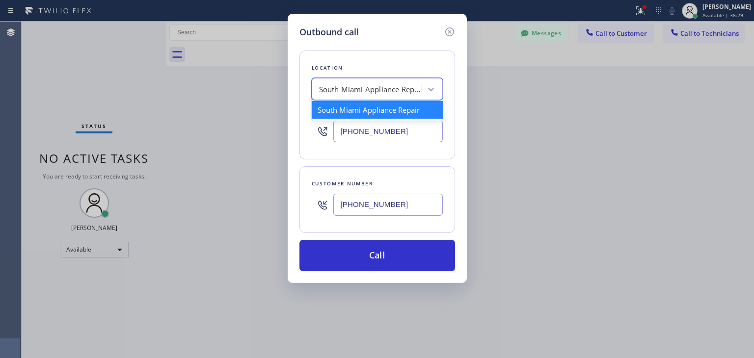
click at [400, 90] on div "South Miami Appliance Repair" at bounding box center [370, 89] width 103 height 11
paste input "Viking Repair Pro Hinsdale"
type input "Viking Repair Pro Hinsdale"
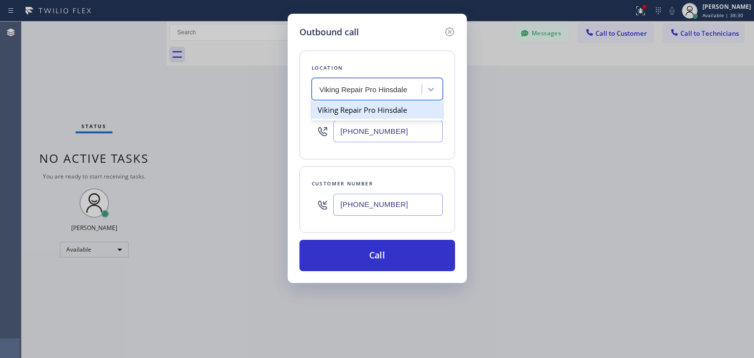
click at [401, 116] on div "Viking Repair Pro Hinsdale" at bounding box center [377, 110] width 131 height 18
type input "[PHONE_NUMBER]"
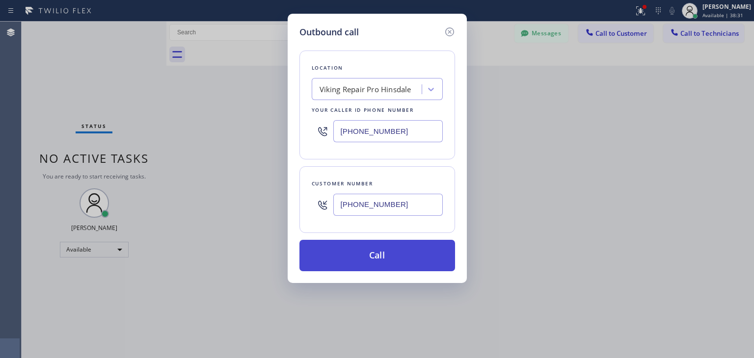
drag, startPoint x: 401, startPoint y: 310, endPoint x: 411, endPoint y: 255, distance: 55.4
click at [411, 255] on div "Outbound call Location Viking Repair Pro Hinsdale Your caller id phone number […" at bounding box center [377, 179] width 754 height 358
click at [411, 255] on button "Call" at bounding box center [377, 255] width 156 height 31
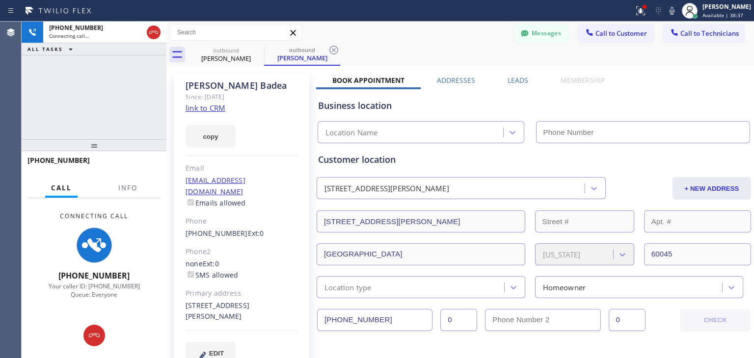
type input "[PHONE_NUMBER]"
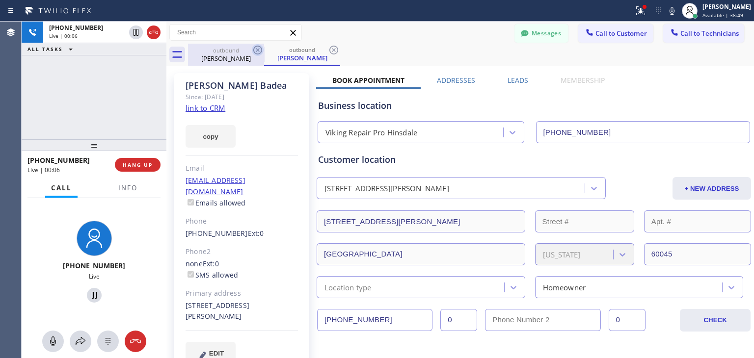
click at [255, 50] on icon at bounding box center [258, 50] width 12 height 12
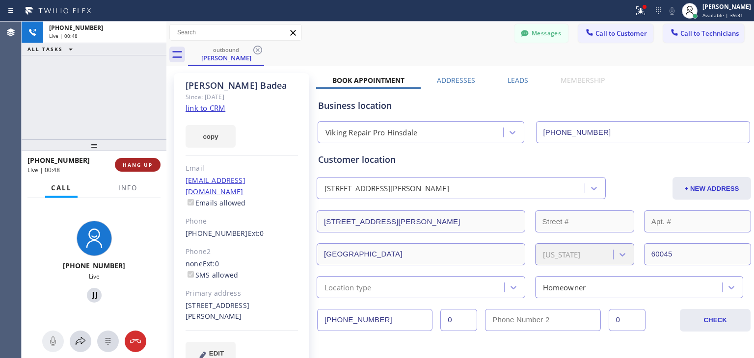
click at [132, 168] on span "HANG UP" at bounding box center [138, 164] width 30 height 7
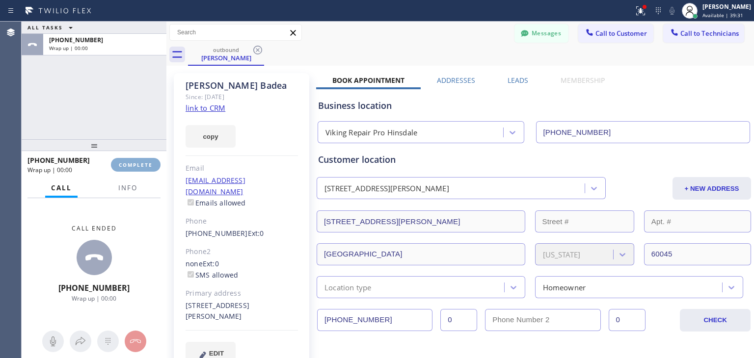
click at [132, 168] on span "COMPLETE" at bounding box center [136, 164] width 34 height 7
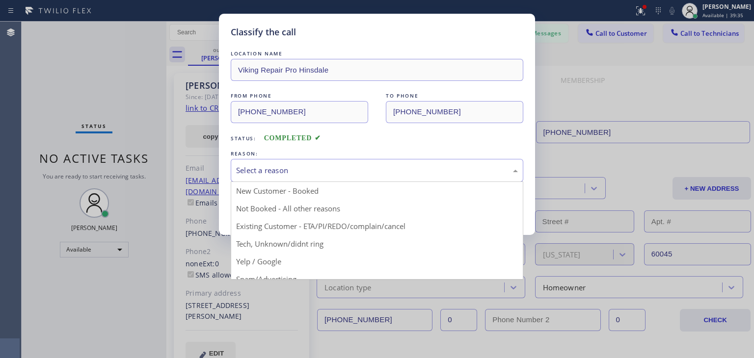
click at [448, 177] on div "Select a reason" at bounding box center [377, 170] width 293 height 23
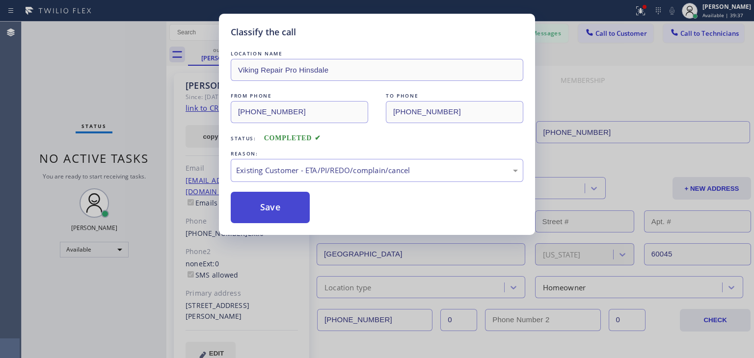
click at [304, 211] on button "Save" at bounding box center [270, 207] width 79 height 31
